Goal: Transaction & Acquisition: Purchase product/service

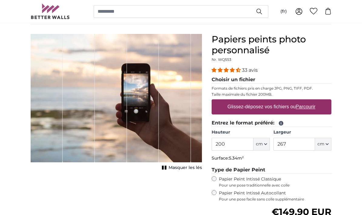
scroll to position [45, 0]
click at [284, 107] on label "Glissez-déposez vos fichiers ou Parcourir" at bounding box center [271, 107] width 93 height 12
click at [284, 101] on input "Glissez-déposez vos fichiers ou Parcourir" at bounding box center [271, 100] width 120 height 2
type input "**********"
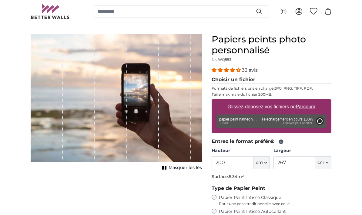
type input "282"
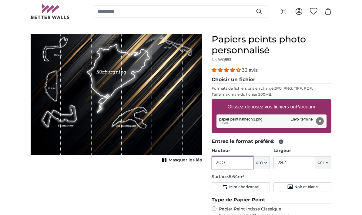
click at [238, 162] on input "200" at bounding box center [231, 162] width 41 height 13
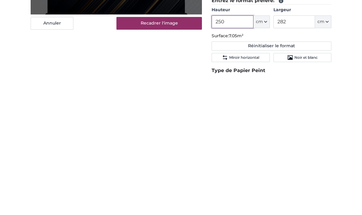
type input "250"
click at [296, 156] on input "282" at bounding box center [293, 162] width 41 height 13
type input "2"
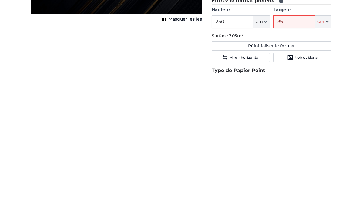
type input "358"
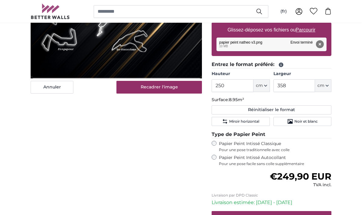
scroll to position [122, 0]
type input "358"
